Goal: Task Accomplishment & Management: Use online tool/utility

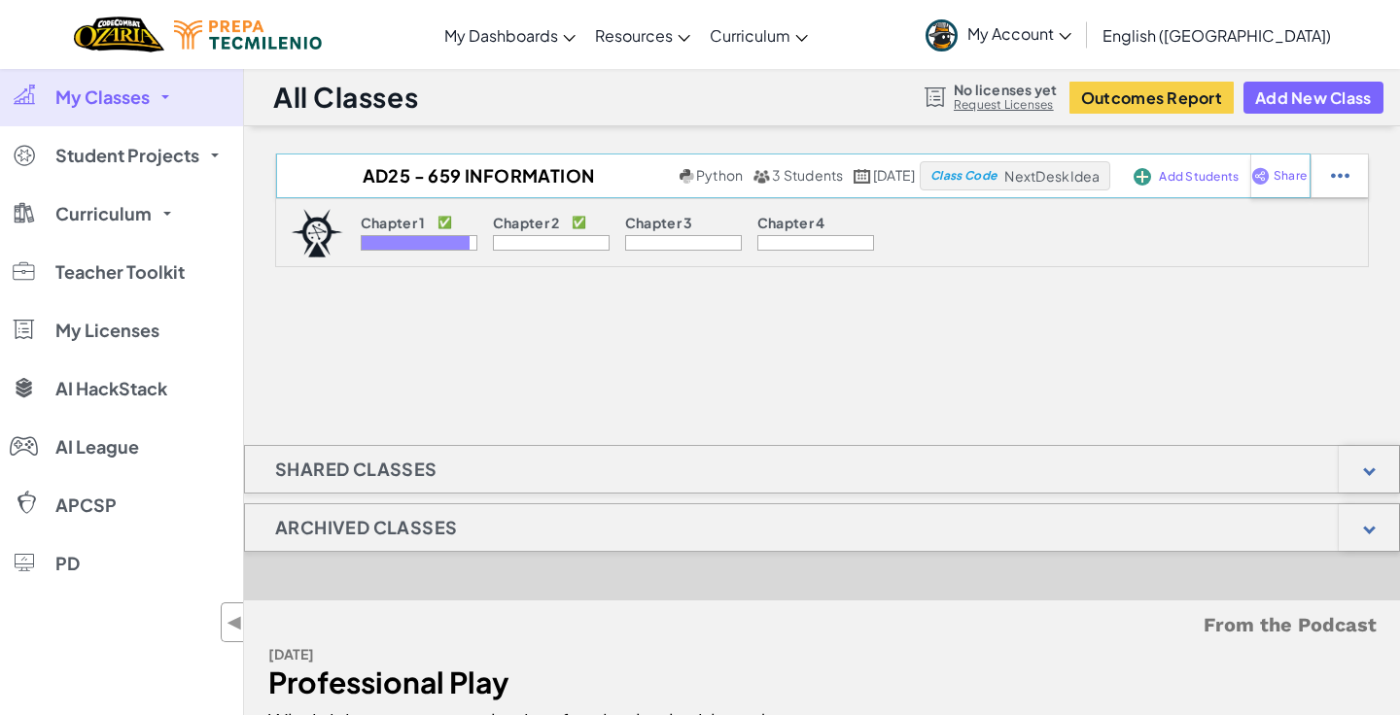
click at [1171, 173] on span "Add Students" at bounding box center [1199, 177] width 80 height 12
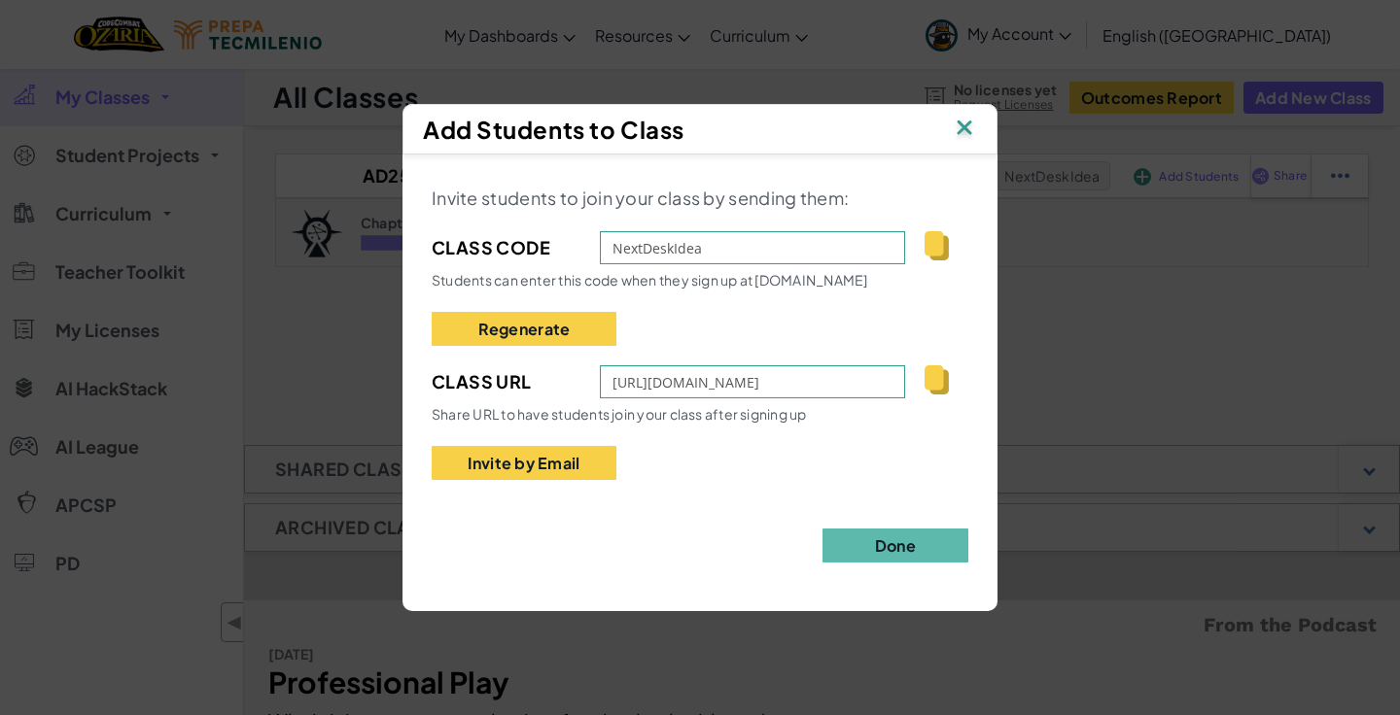
click at [967, 128] on img at bounding box center [964, 129] width 25 height 29
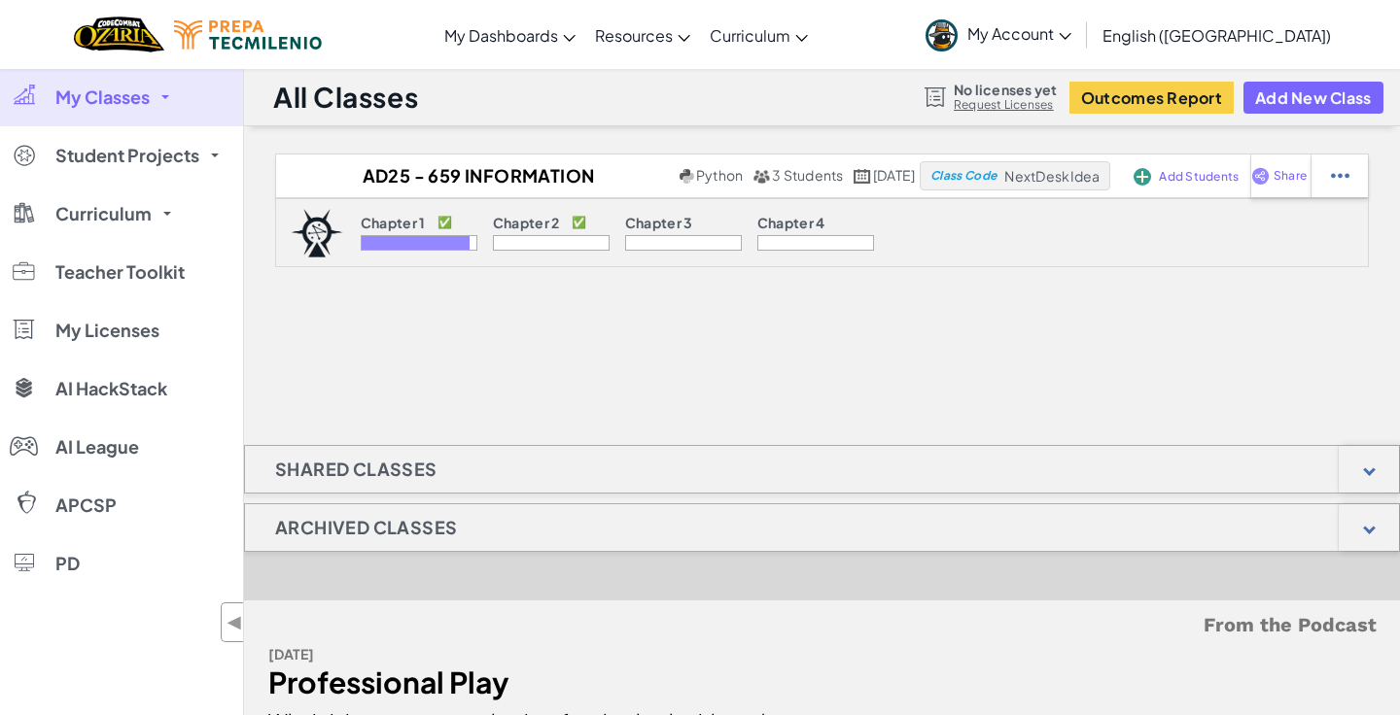
click at [1071, 42] on span "My Account" at bounding box center [1019, 33] width 104 height 20
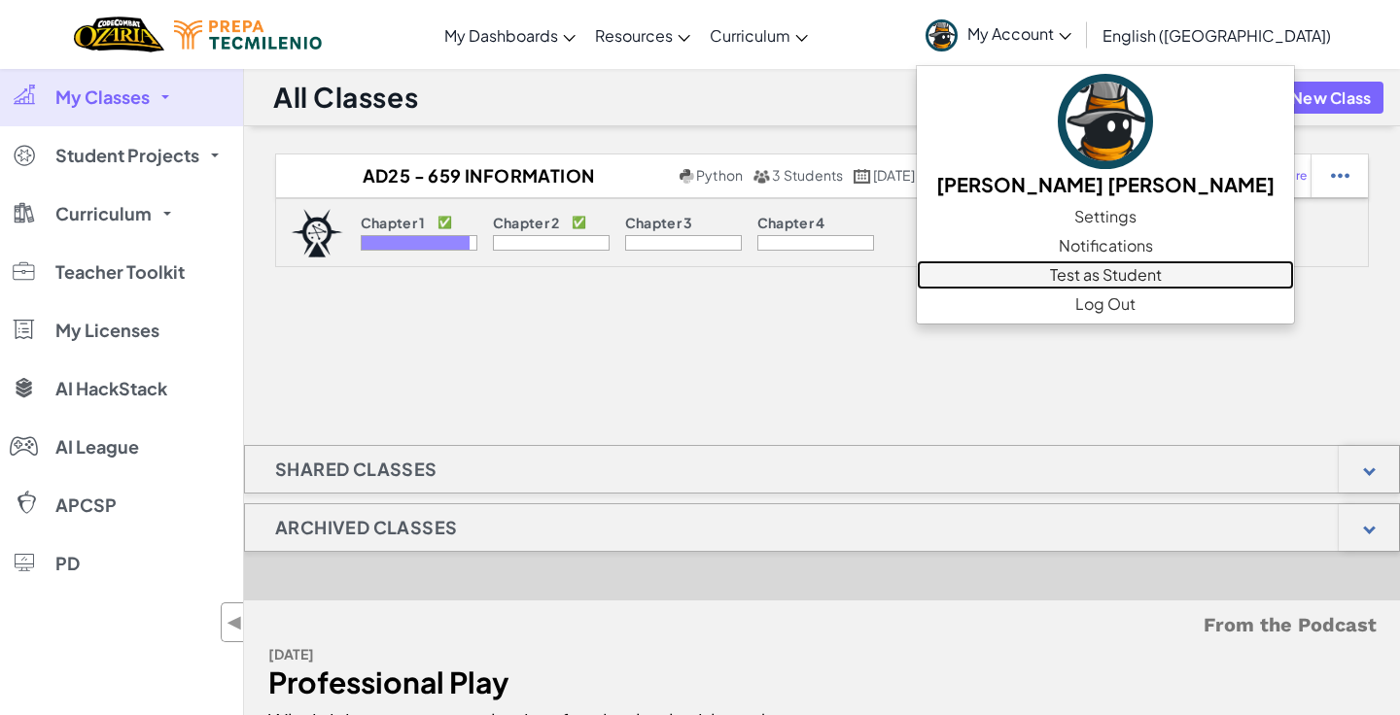
click at [1148, 274] on link "Test as Student" at bounding box center [1105, 274] width 377 height 29
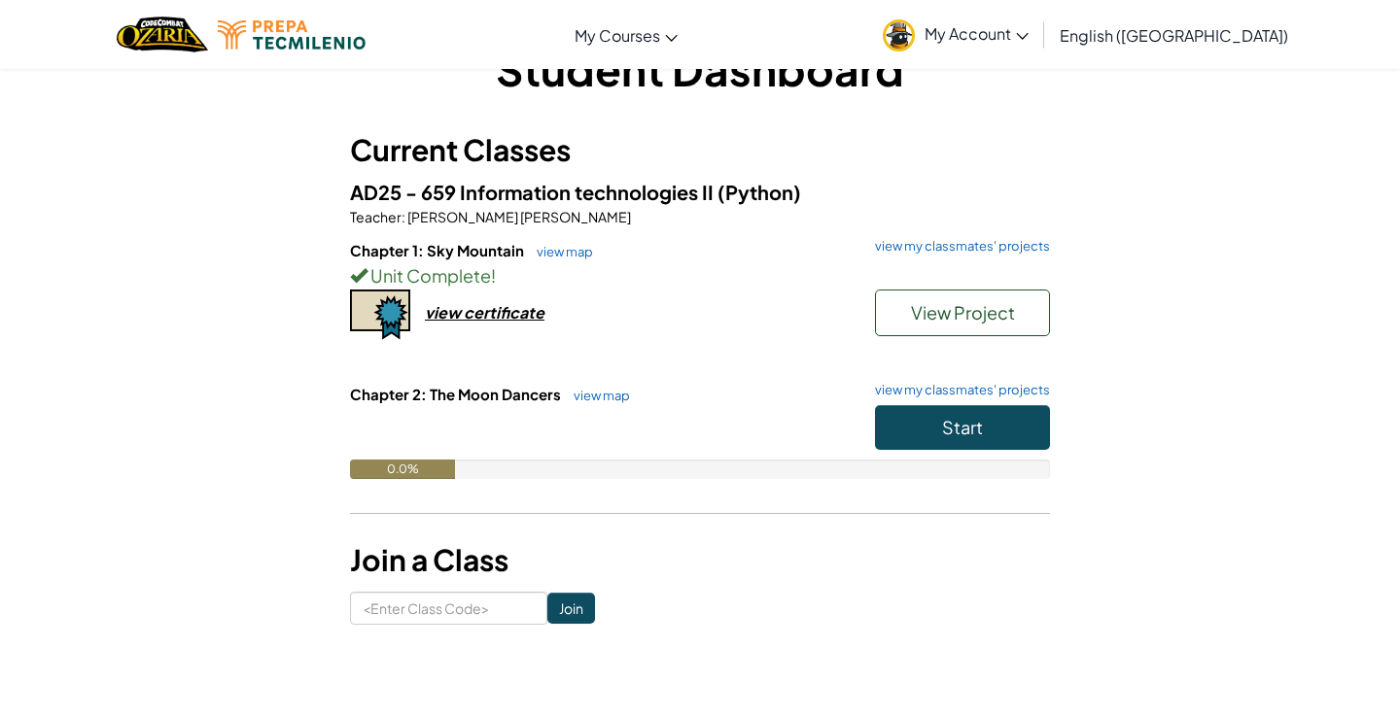
scroll to position [62, 0]
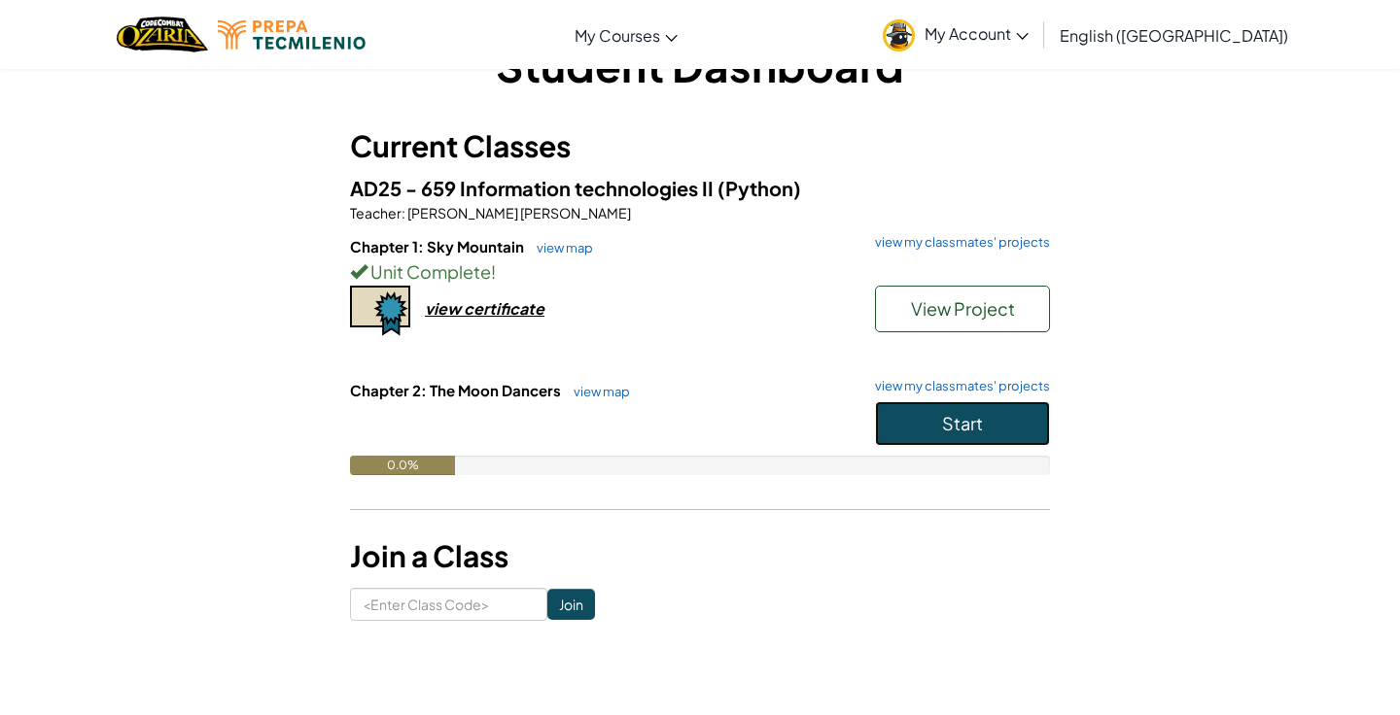
click at [978, 421] on span "Start" at bounding box center [962, 423] width 41 height 22
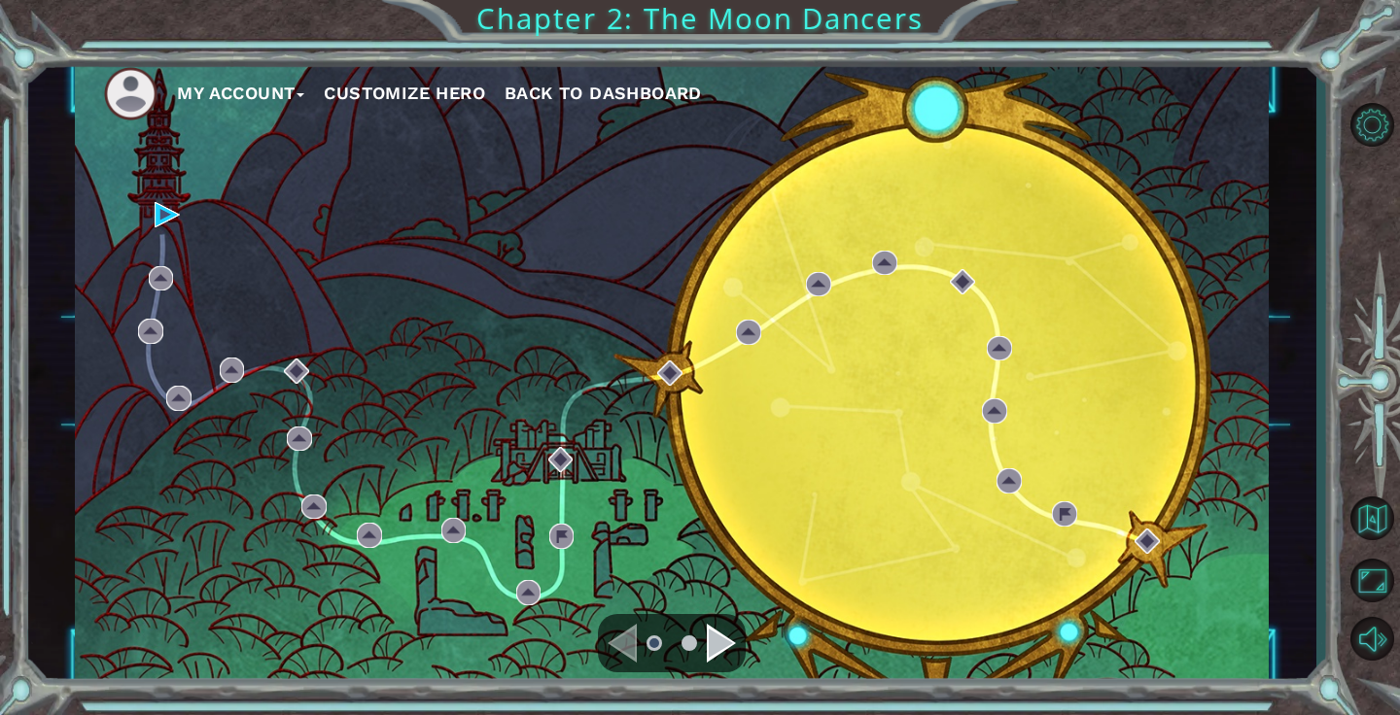
click at [717, 638] on div "Navigate to the next page" at bounding box center [721, 643] width 29 height 39
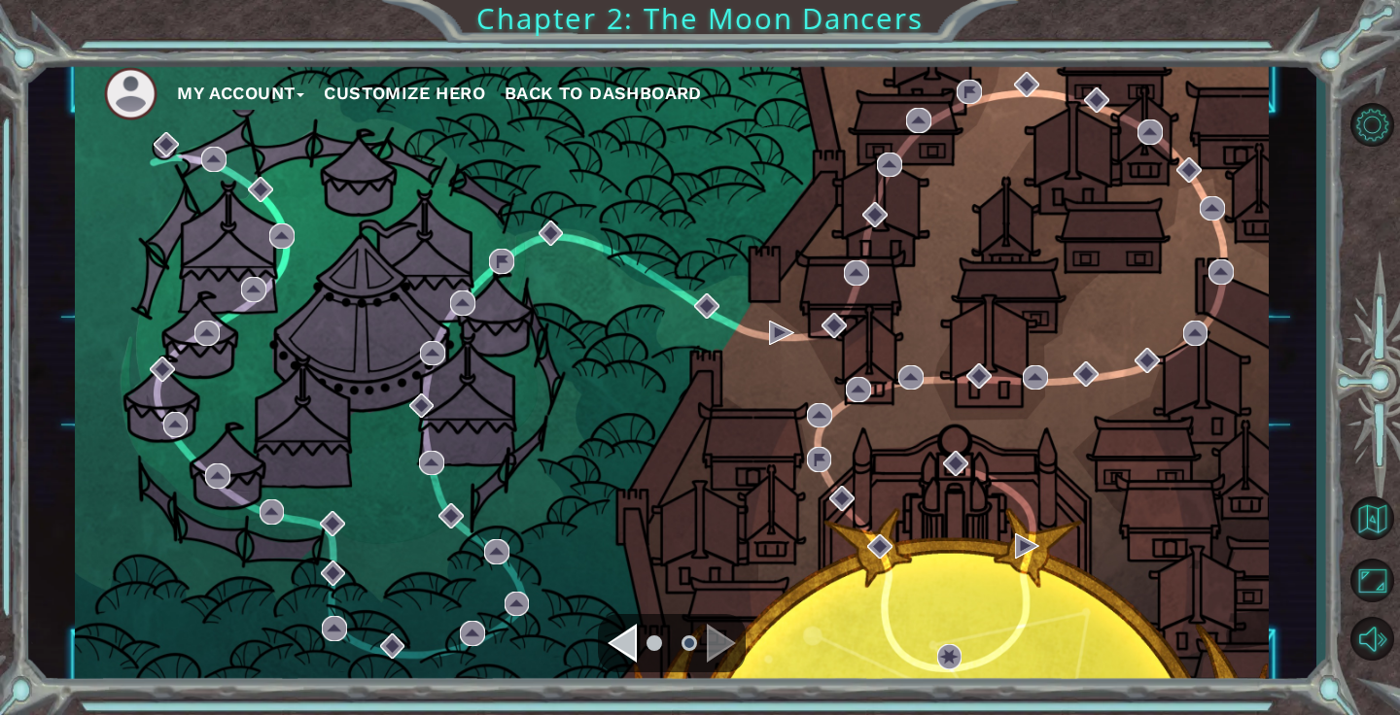
click at [627, 646] on div "Navigate to the previous page" at bounding box center [621, 643] width 29 height 39
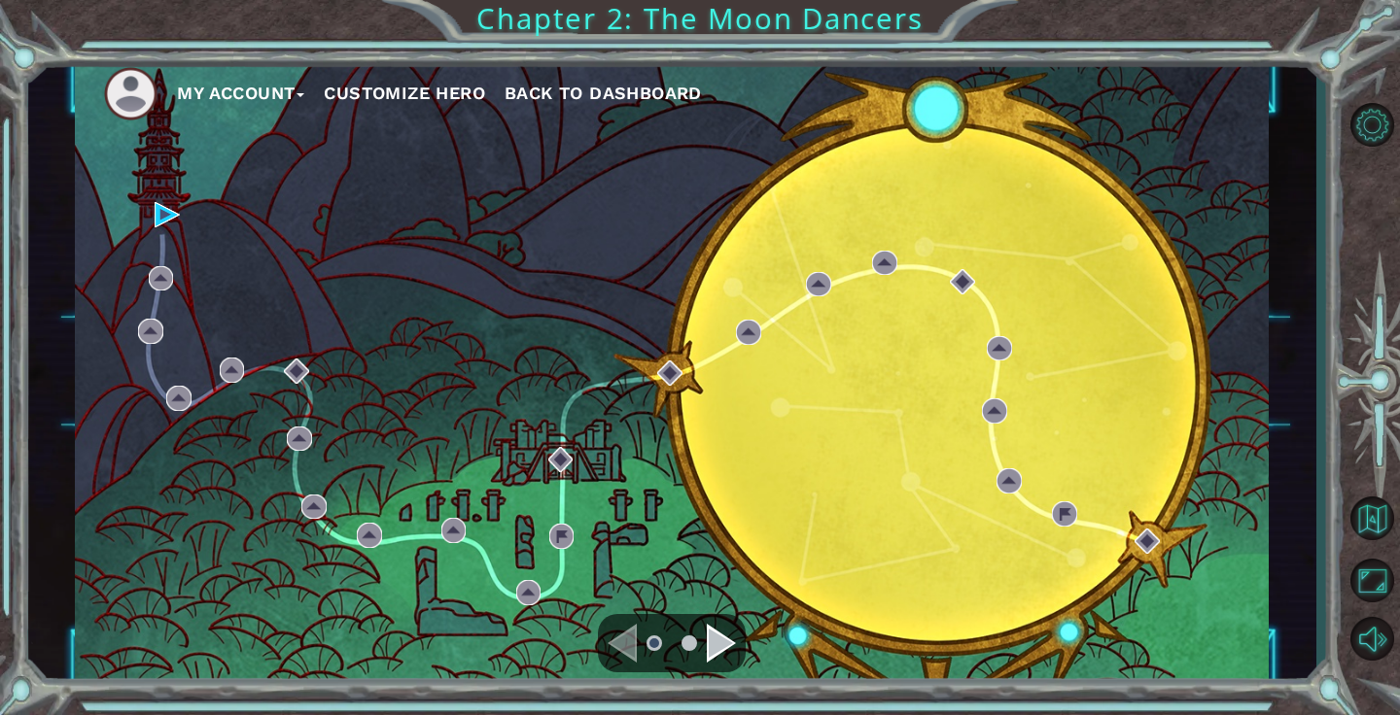
click at [627, 646] on div "Navigate to the previous page" at bounding box center [621, 643] width 29 height 39
click at [711, 642] on div "Navigate to the next page" at bounding box center [721, 643] width 29 height 39
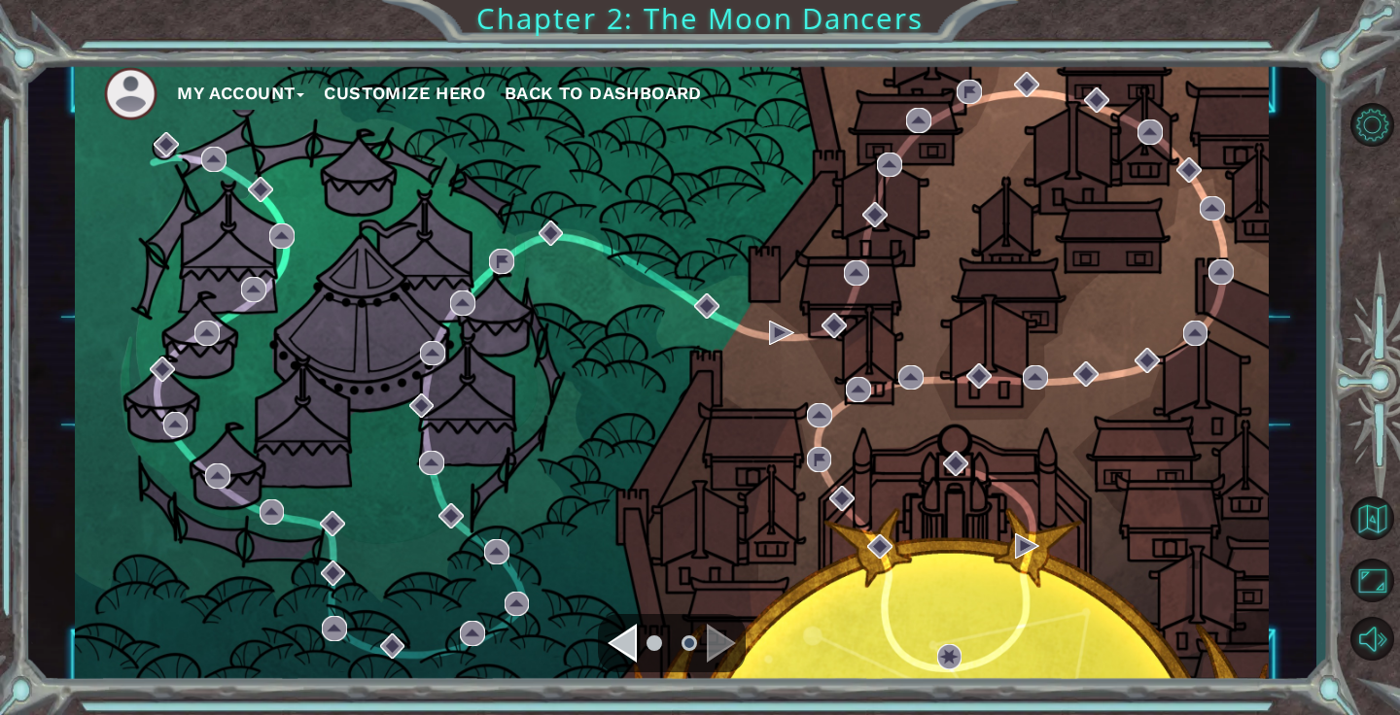
click at [623, 644] on div "Navigate to the previous page" at bounding box center [621, 643] width 29 height 39
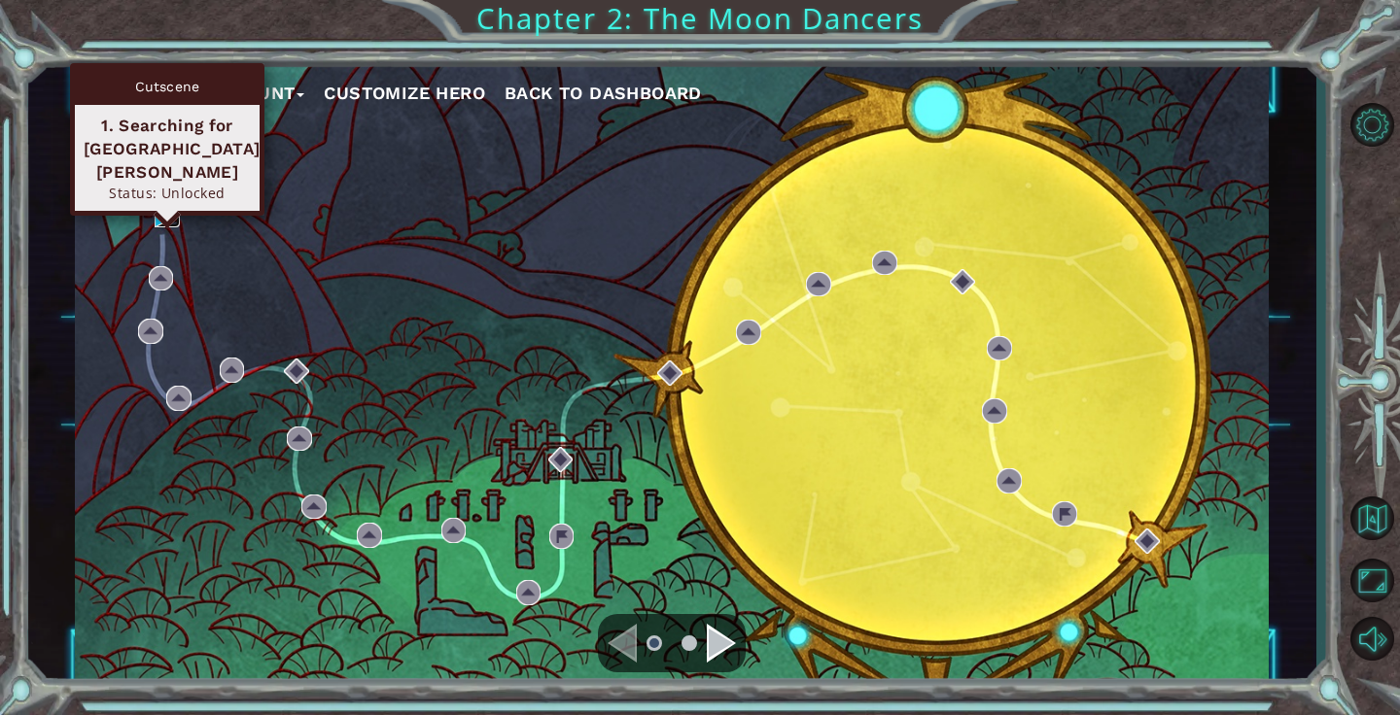
click at [168, 213] on img at bounding box center [167, 214] width 25 height 25
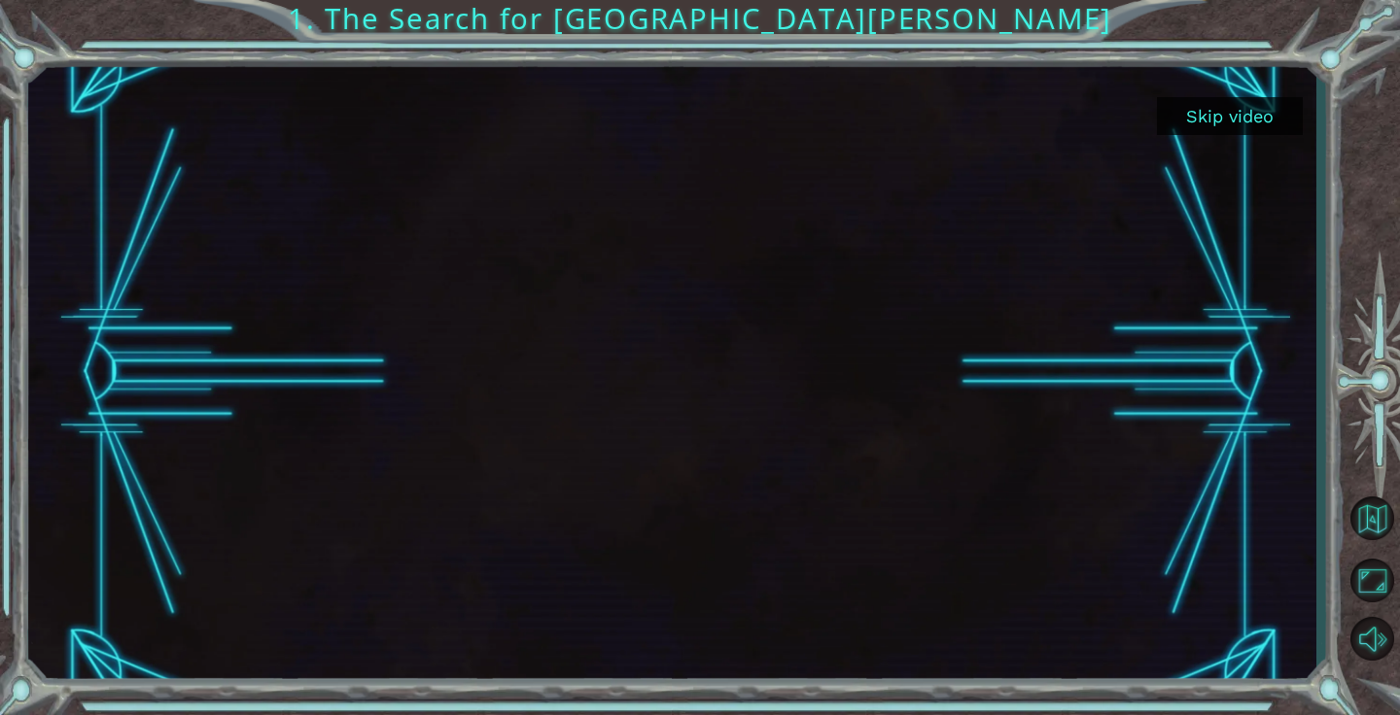
click at [1244, 121] on button "Skip video" at bounding box center [1230, 116] width 146 height 38
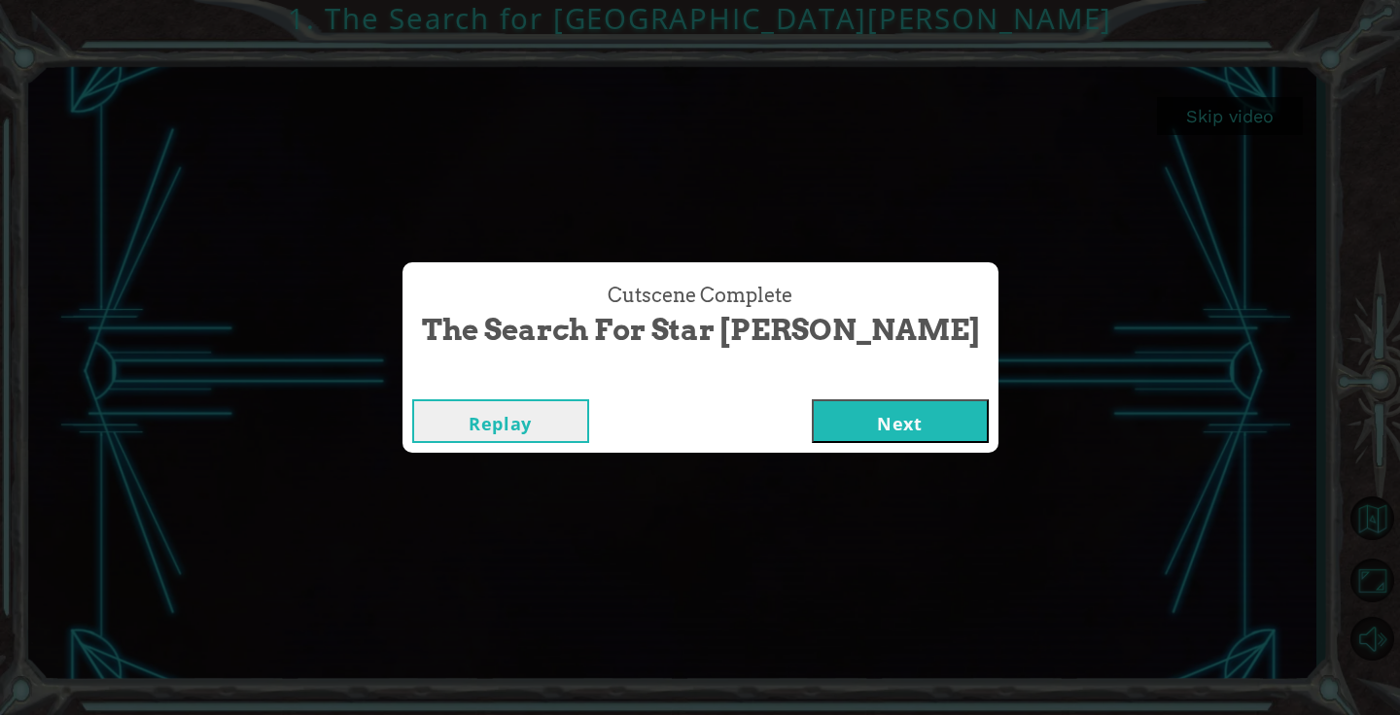
click at [812, 423] on button "Next" at bounding box center [900, 421] width 177 height 44
